Goal: Navigation & Orientation: Find specific page/section

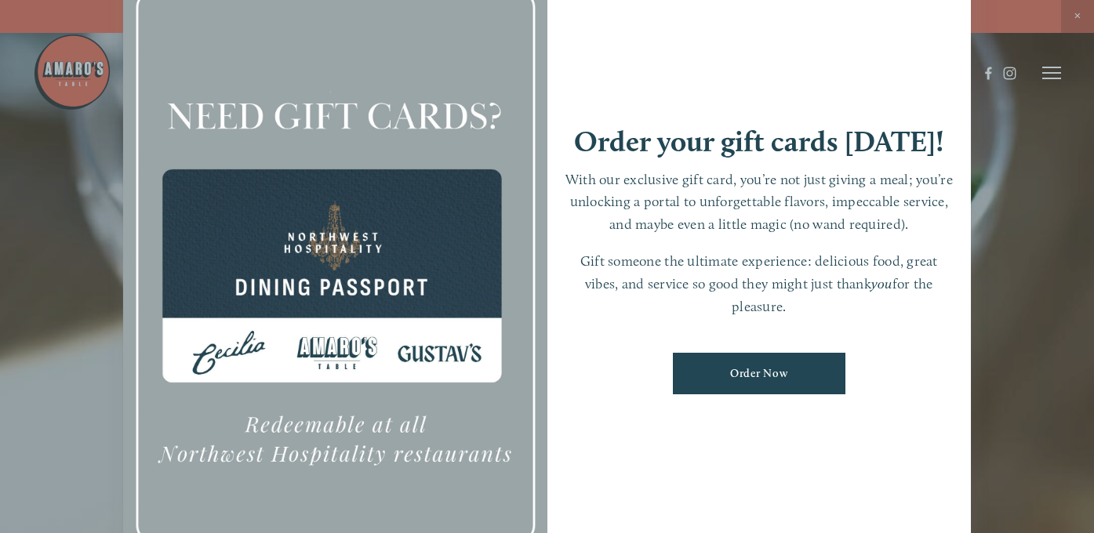
click at [1070, 16] on div at bounding box center [547, 266] width 1094 height 533
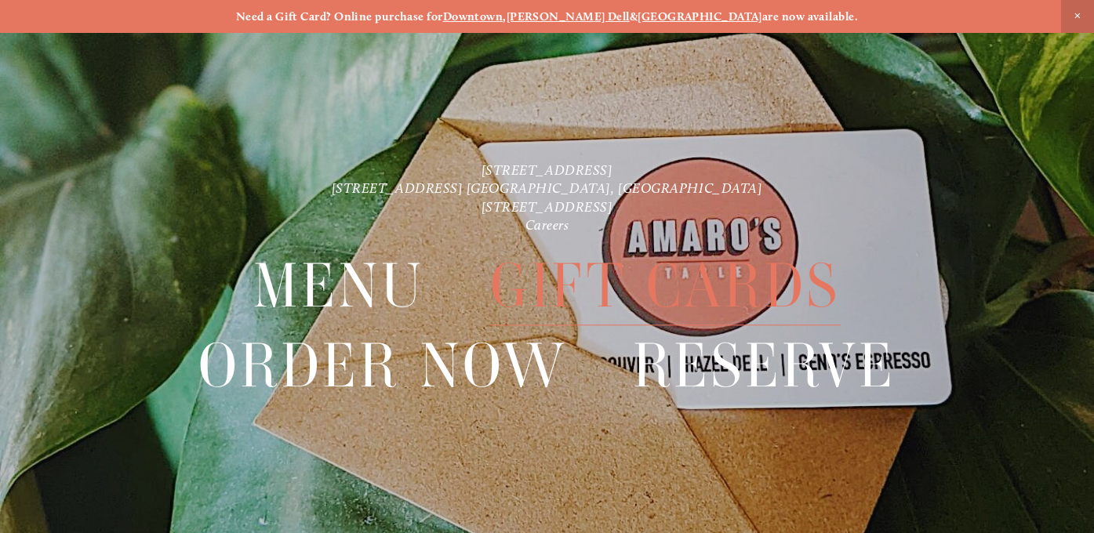
scroll to position [33, 0]
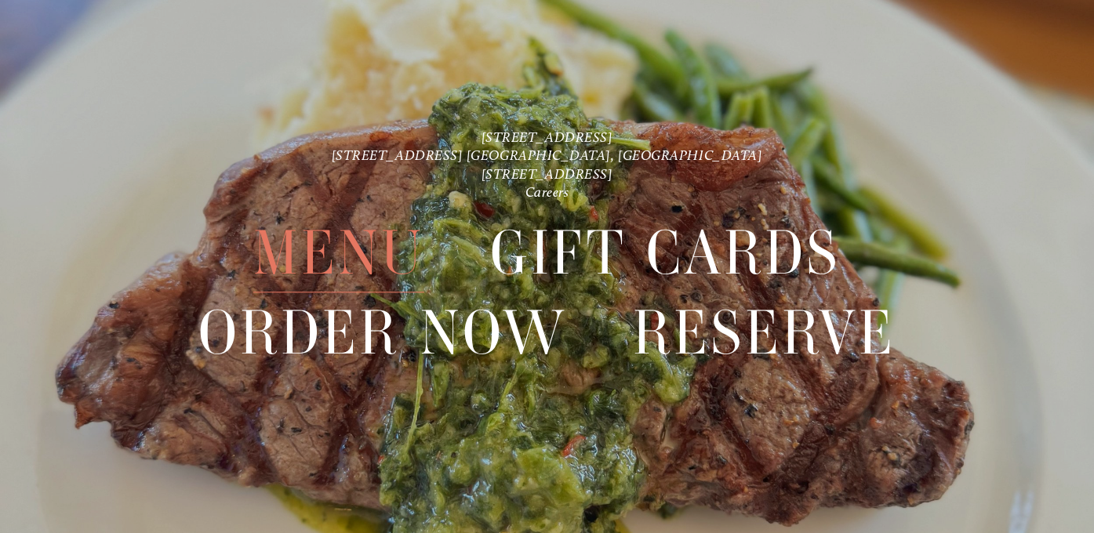
click at [388, 262] on span "Menu" at bounding box center [338, 252] width 171 height 79
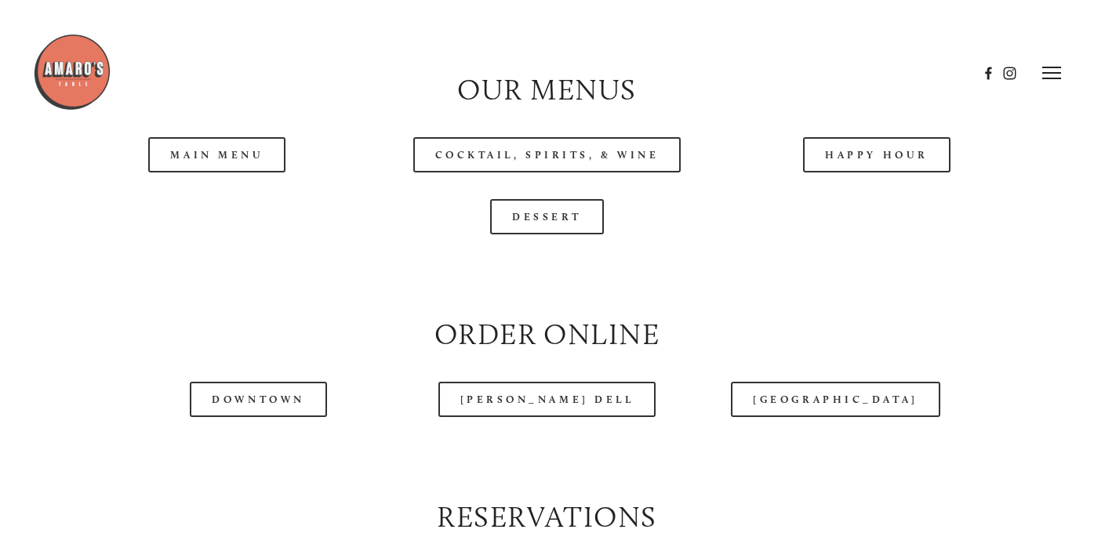
scroll to position [1530, 0]
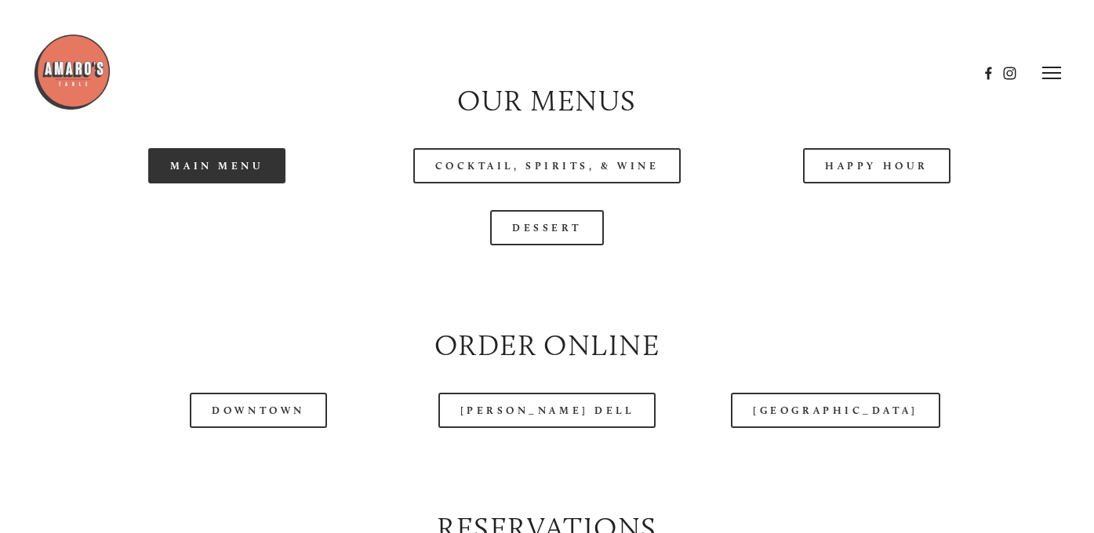
click at [271, 159] on link "Main Menu" at bounding box center [216, 165] width 137 height 35
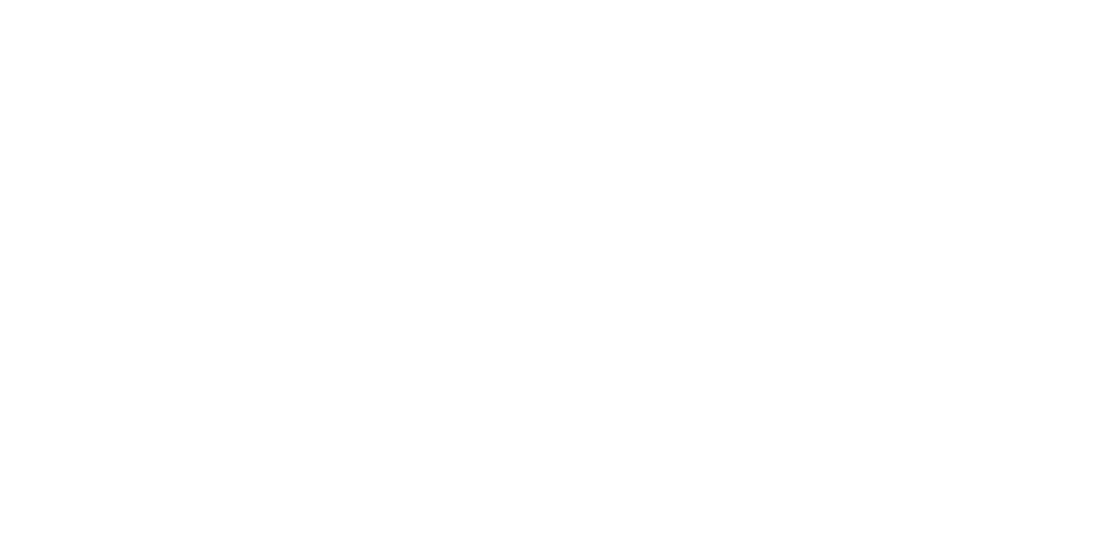
scroll to position [33, 0]
